Goal: Information Seeking & Learning: Find specific fact

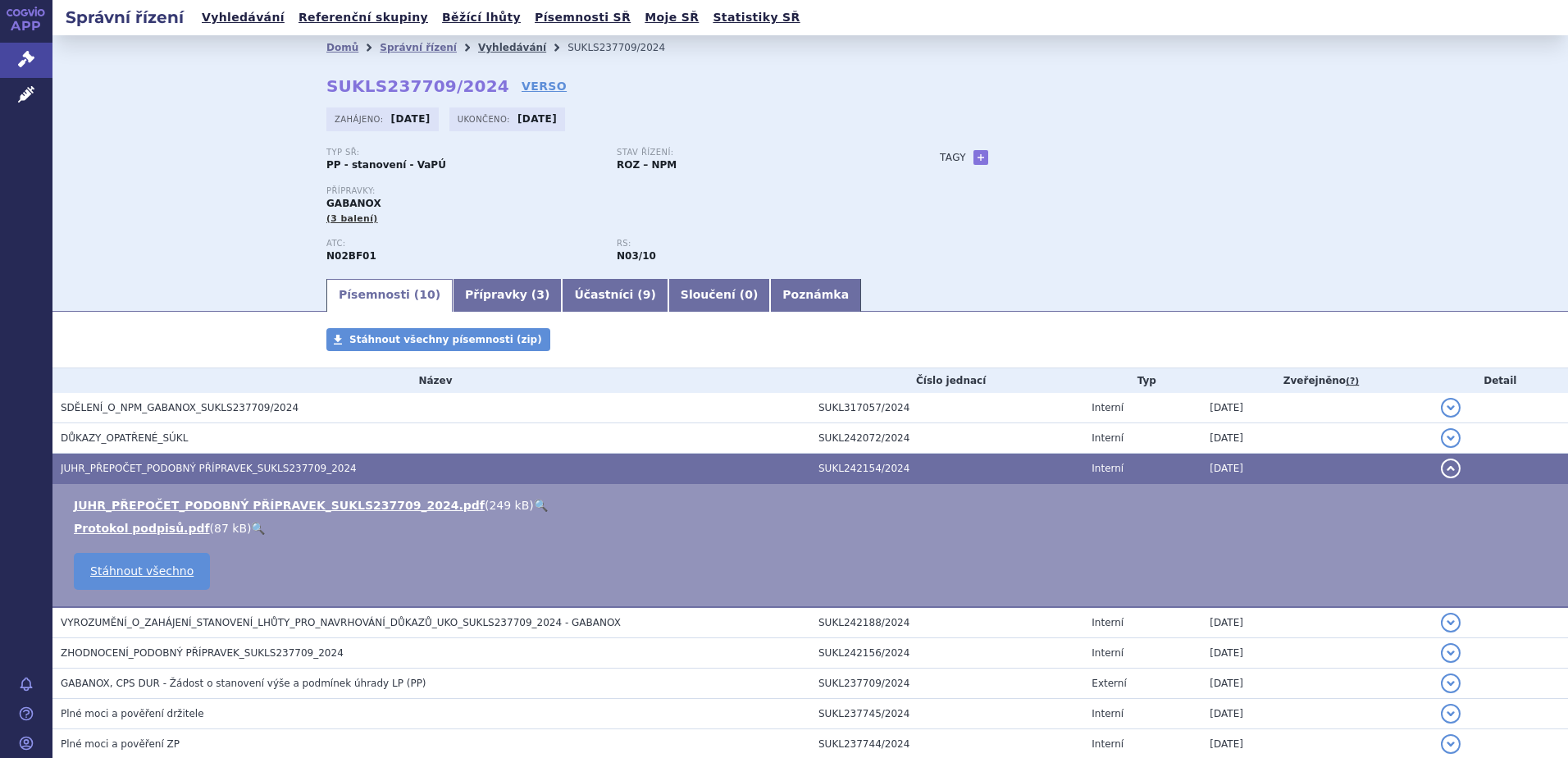
click at [481, 50] on link "Vyhledávání" at bounding box center [512, 48] width 68 height 11
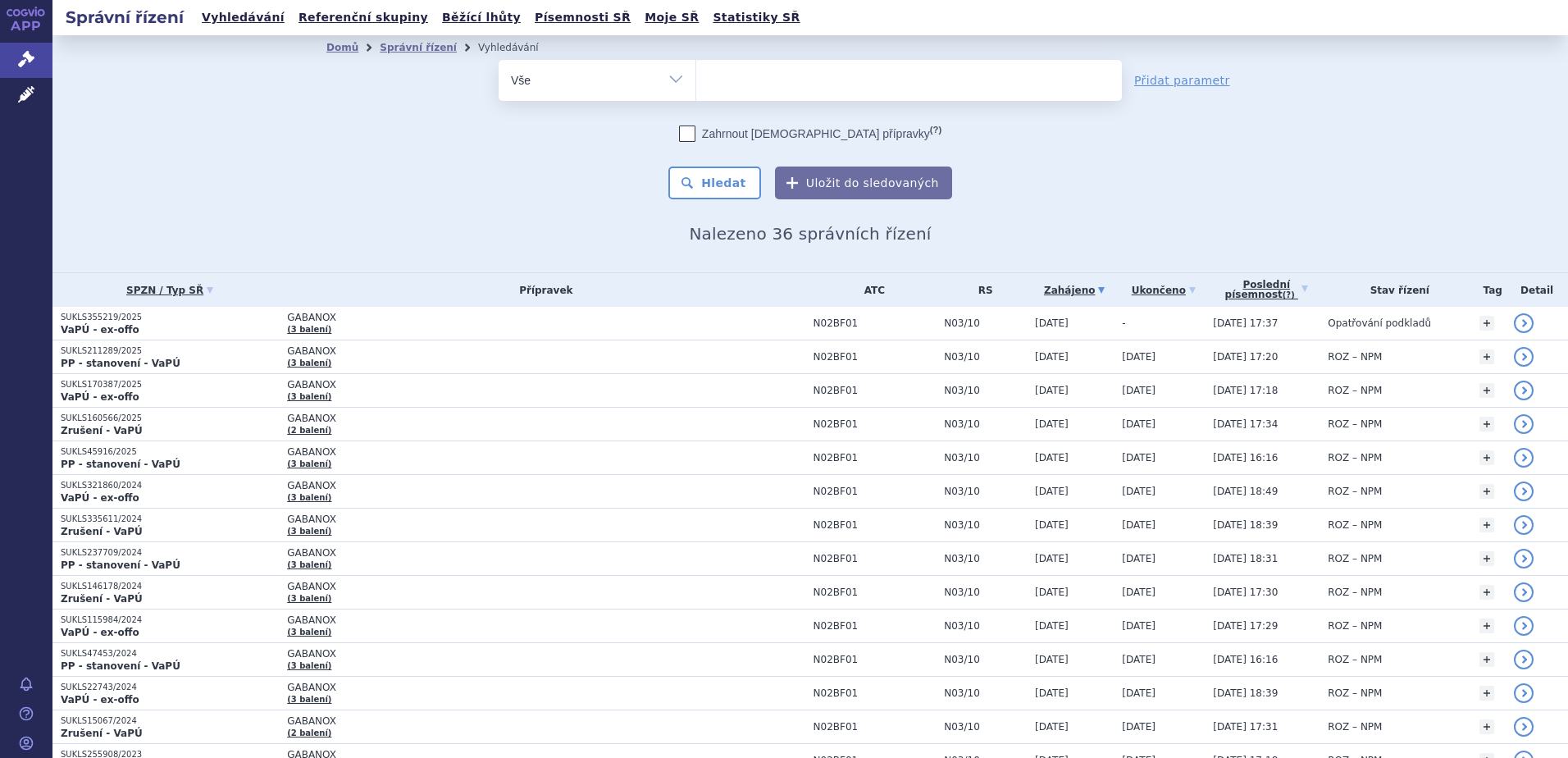
select select
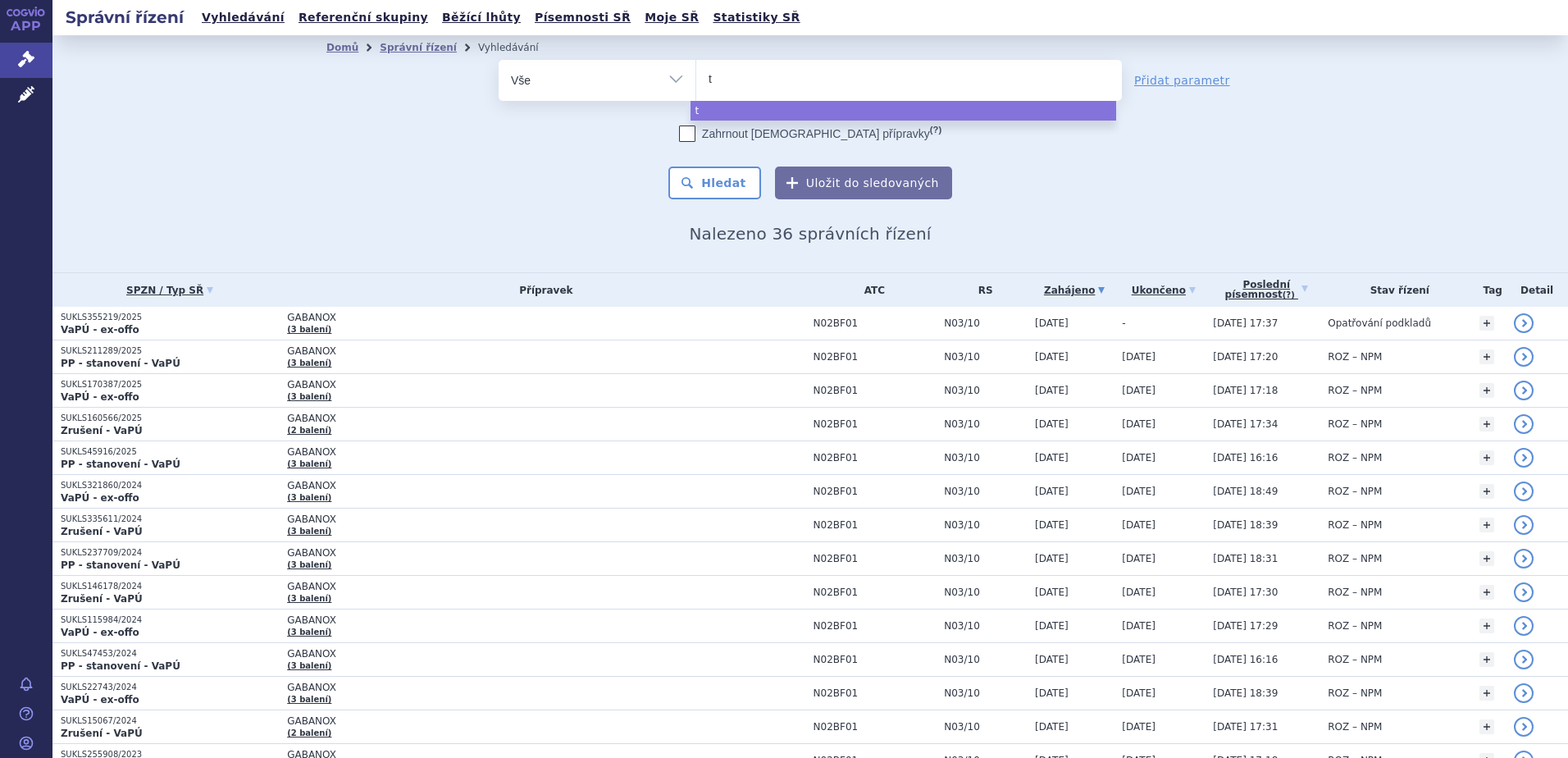
type input "ty"
type input "tyru"
type input "tyruko"
select select "tyruko"
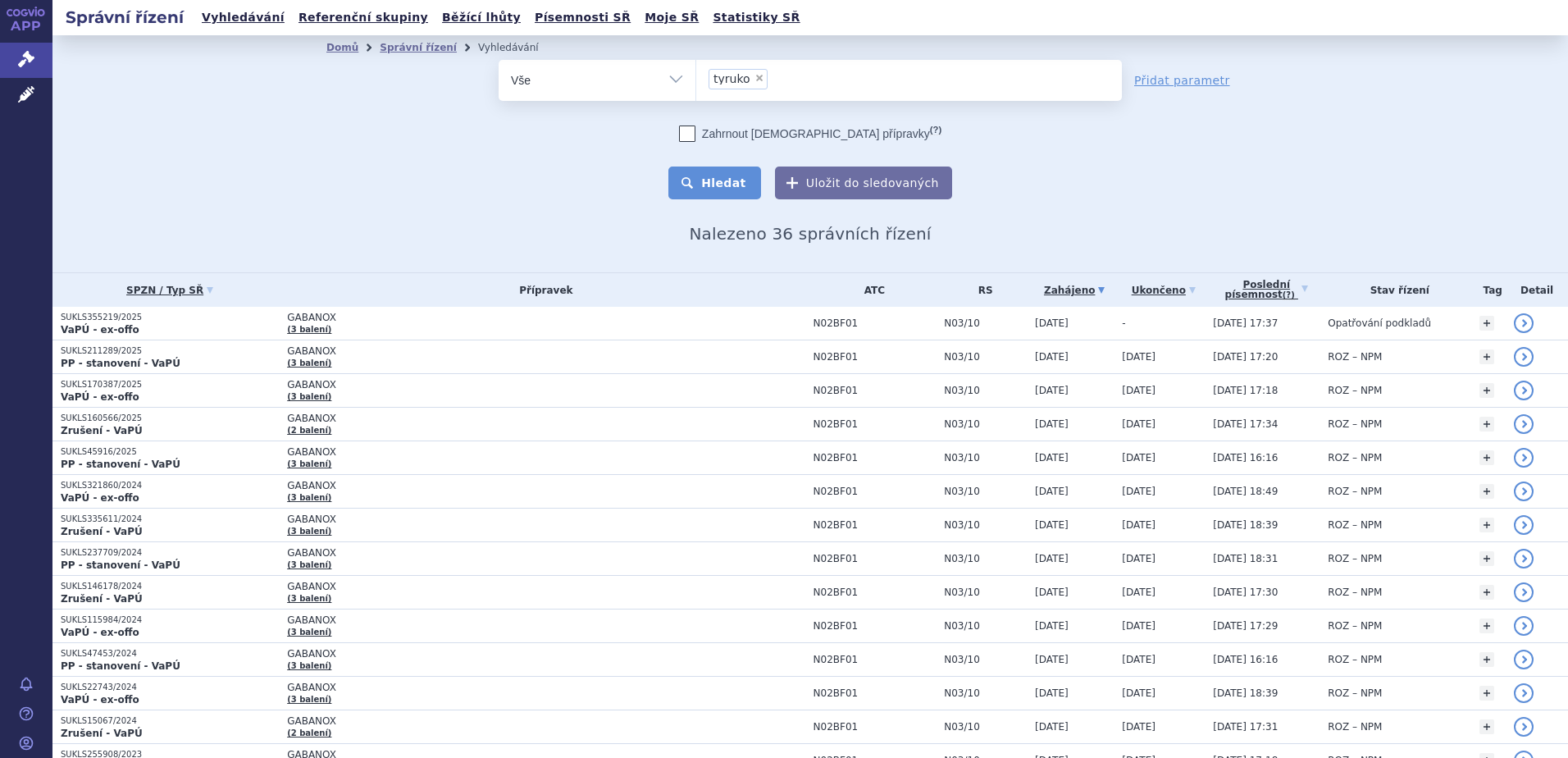
click at [721, 185] on button "Hledat" at bounding box center [714, 182] width 93 height 32
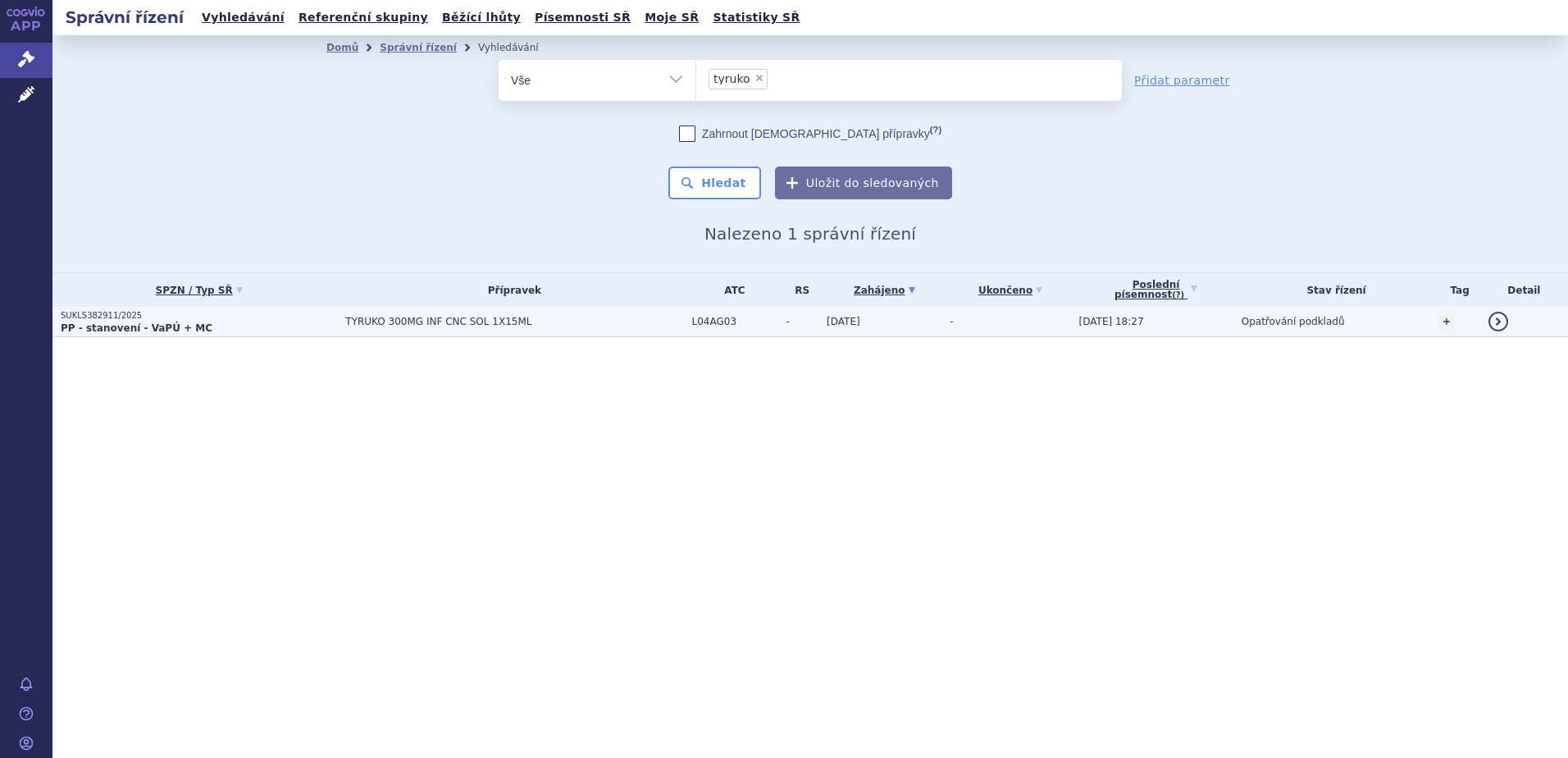
click at [488, 327] on span "TYRUKO 300MG INF CNC SOL 1X15ML" at bounding box center [514, 322] width 338 height 11
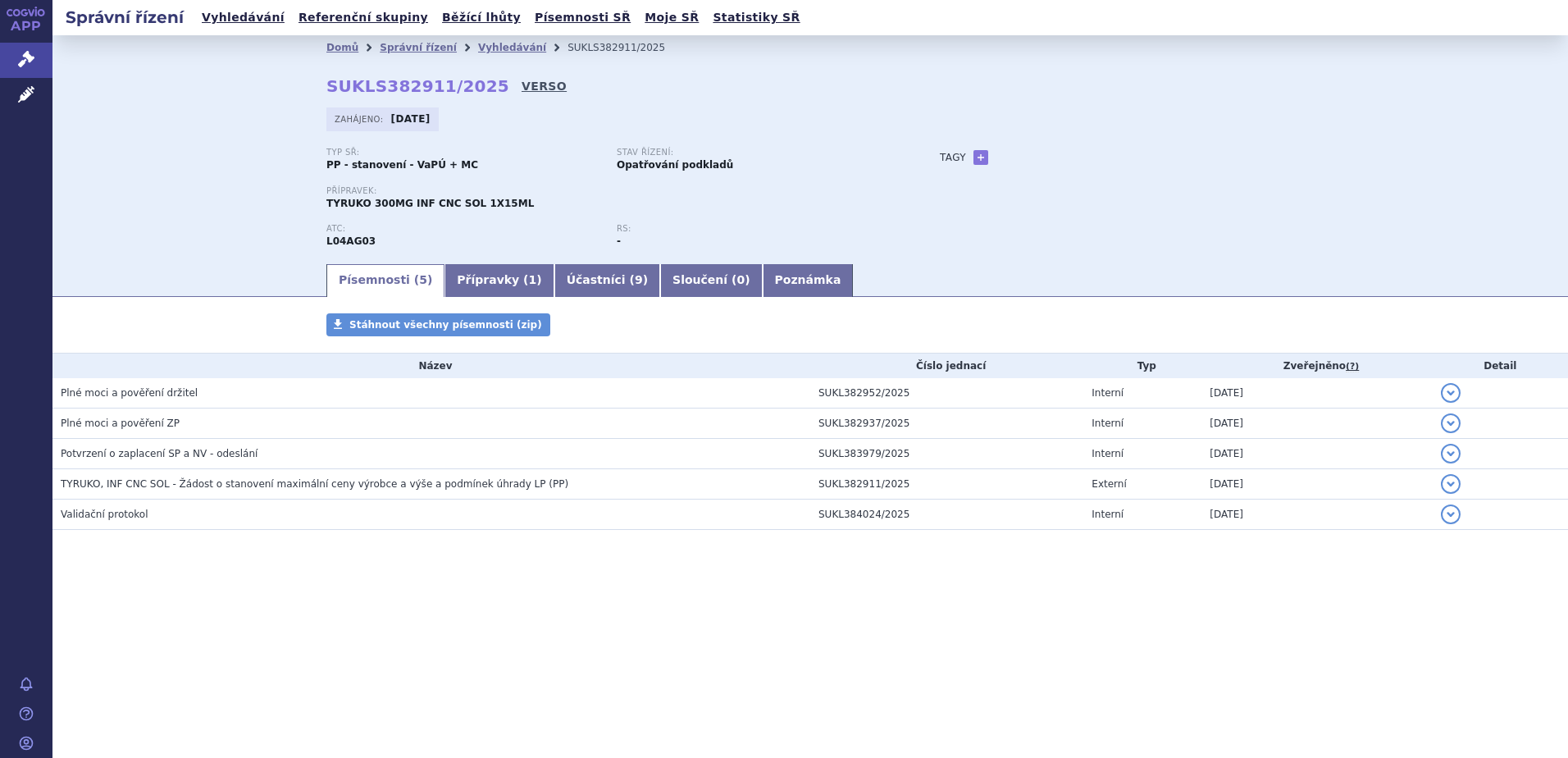
click at [522, 87] on link "VERSO" at bounding box center [544, 86] width 45 height 16
click at [507, 44] on link "Vyhledávání" at bounding box center [512, 48] width 68 height 11
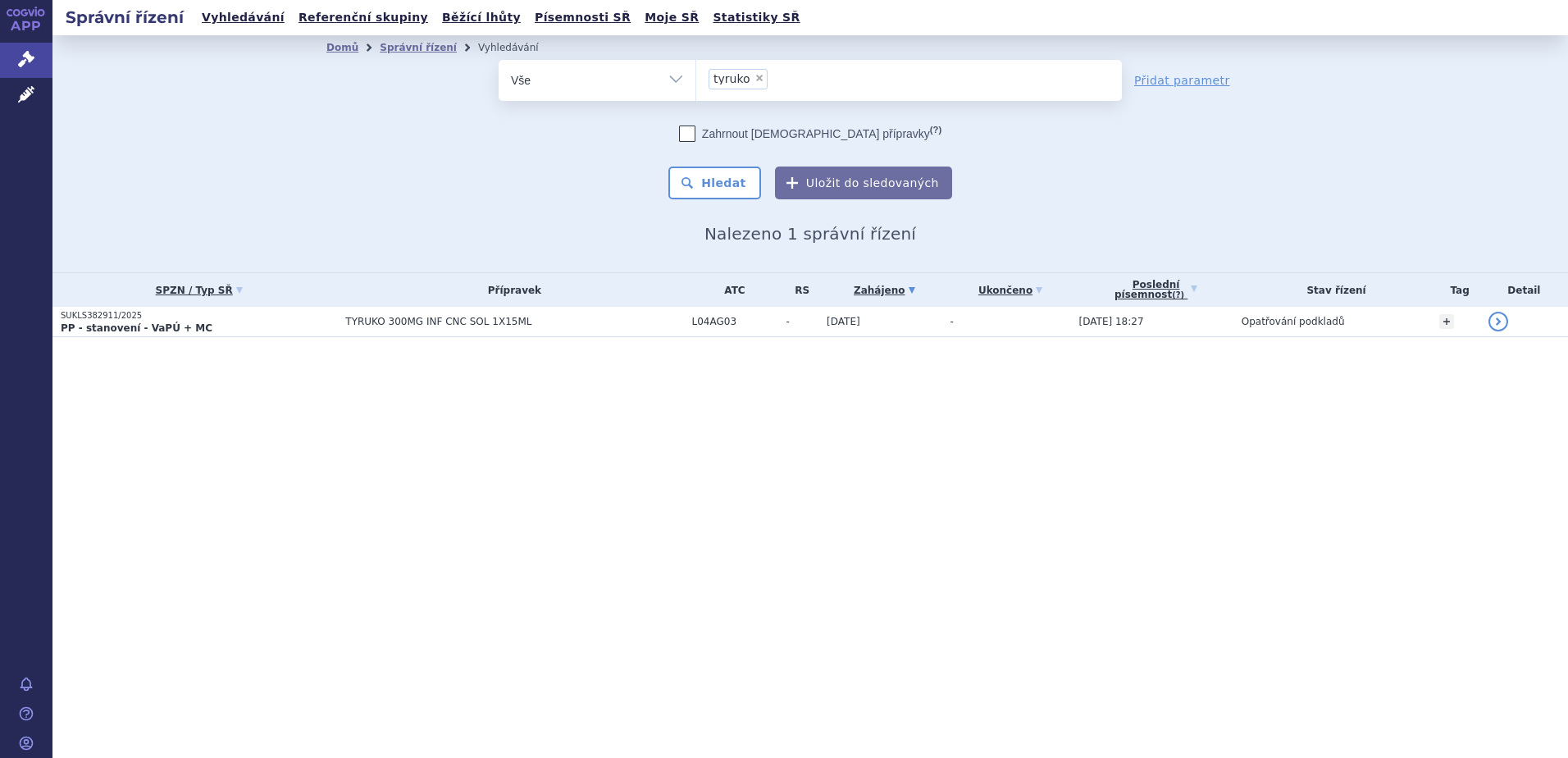
click at [758, 78] on span "×" at bounding box center [760, 77] width 10 height 10
click at [697, 78] on select "tyruko" at bounding box center [696, 79] width 1 height 41
select select
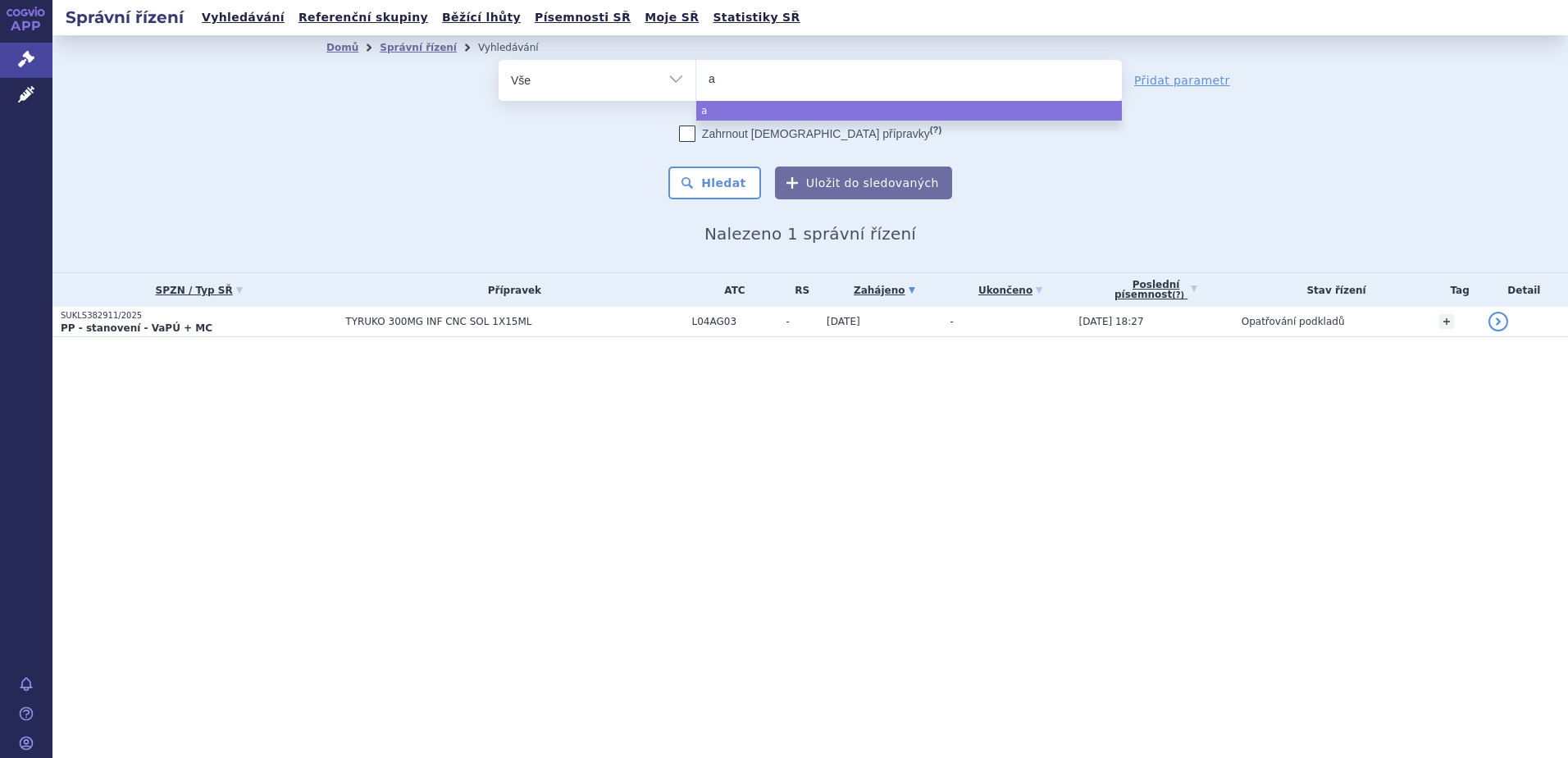
type input "af"
type input "afql"
type input "afqlir"
select select "afqlir"
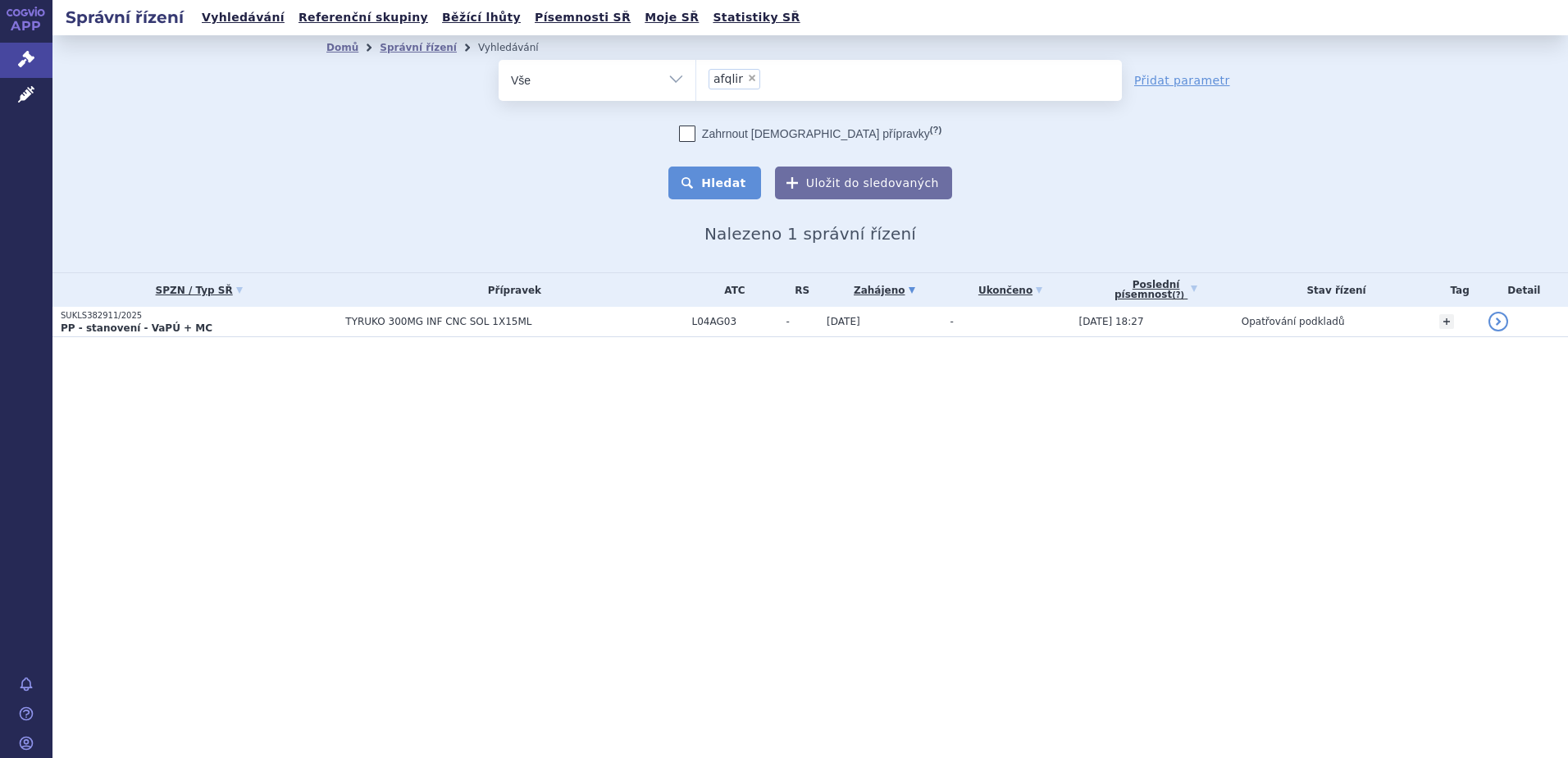
click at [732, 179] on button "Hledat" at bounding box center [714, 182] width 93 height 32
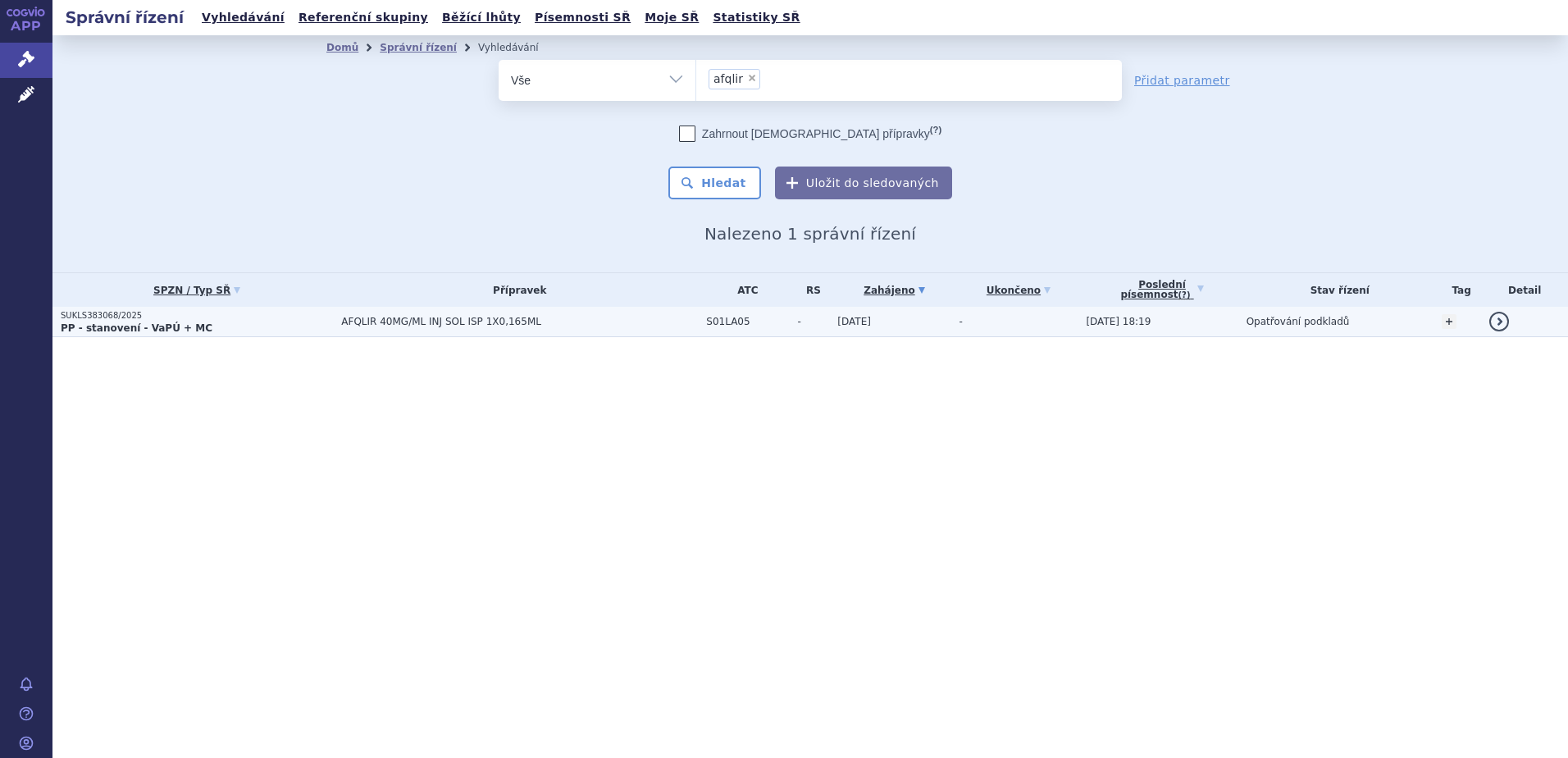
click at [352, 318] on span "AFQLIR 40MG/ML INJ SOL ISP 1X0,165ML" at bounding box center [520, 322] width 357 height 11
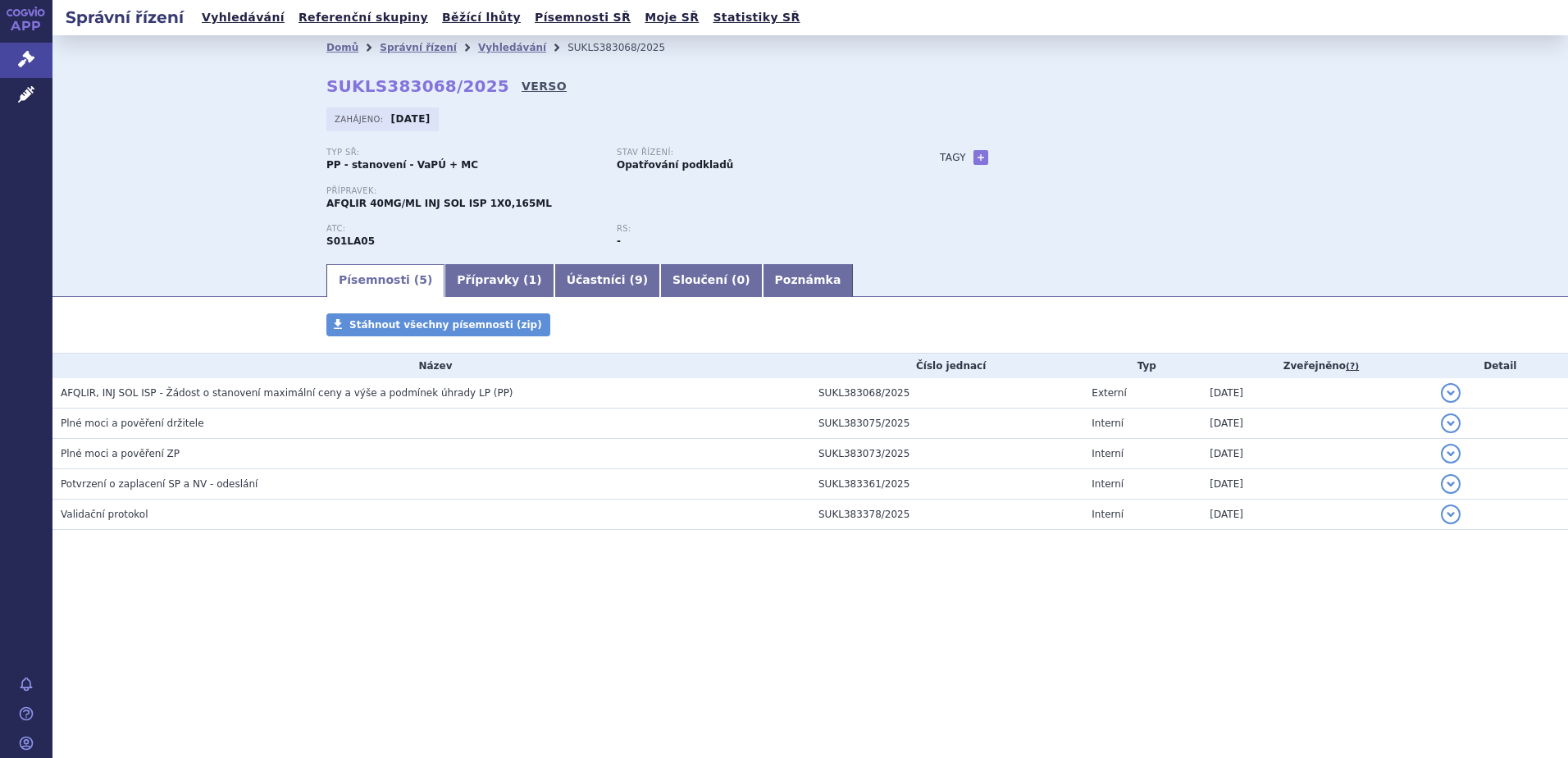
click at [522, 85] on link "VERSO" at bounding box center [544, 86] width 45 height 16
